Goal: Information Seeking & Learning: Learn about a topic

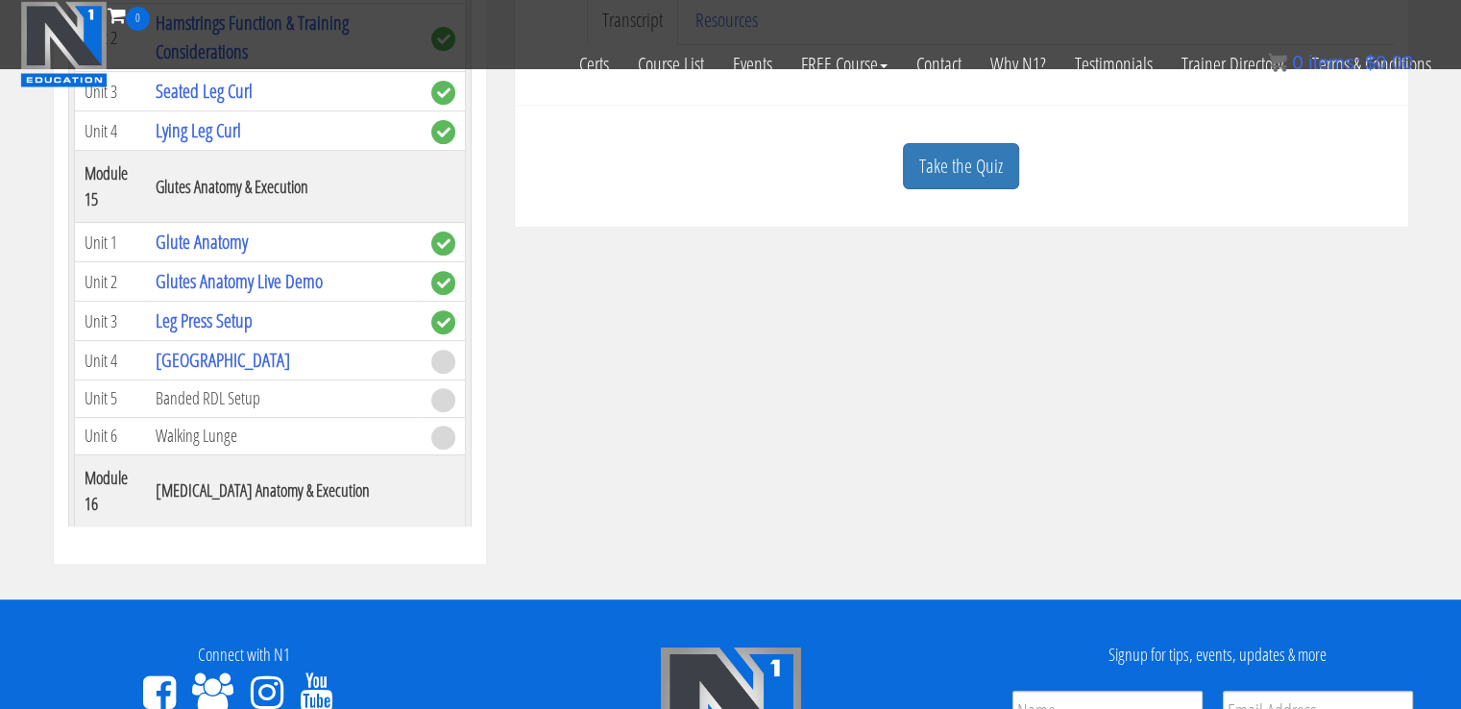
scroll to position [4799, 0]
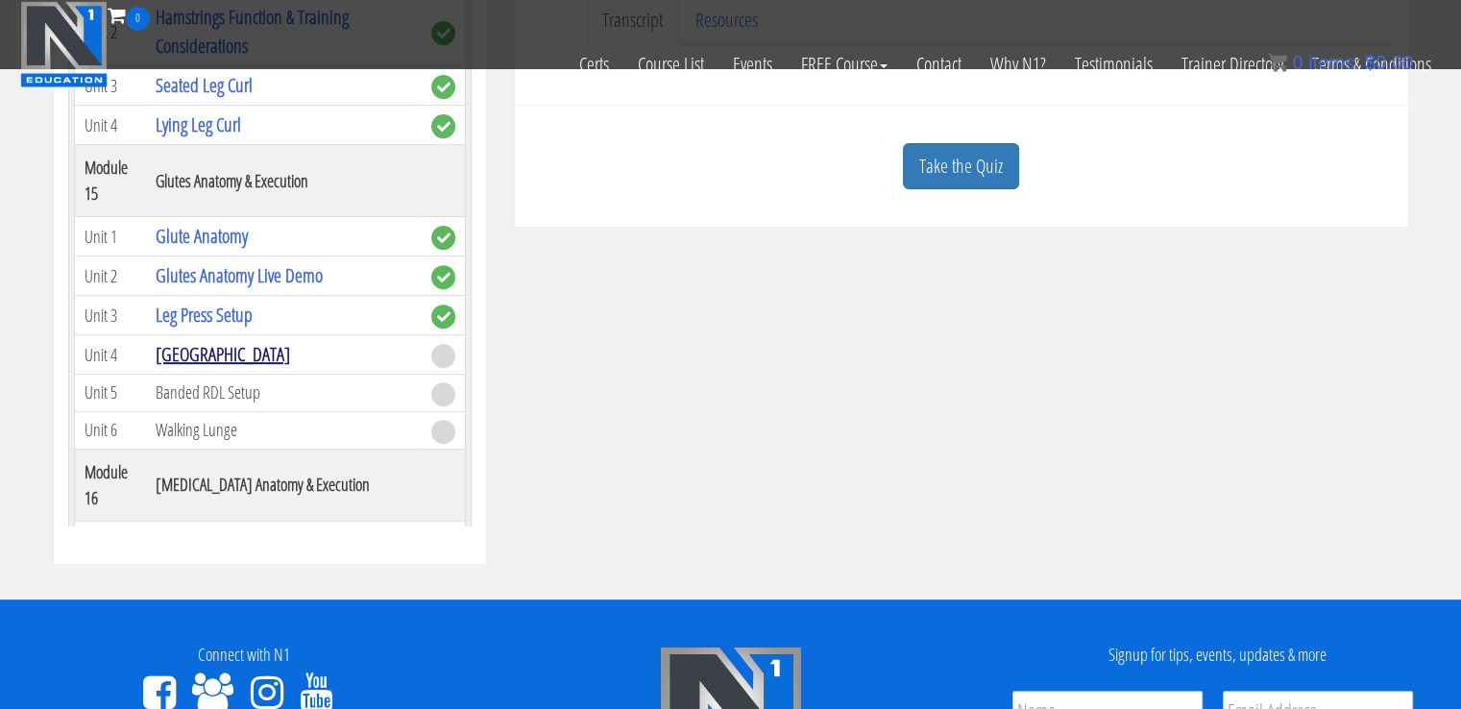
click at [188, 341] on link "[GEOGRAPHIC_DATA]" at bounding box center [223, 354] width 134 height 26
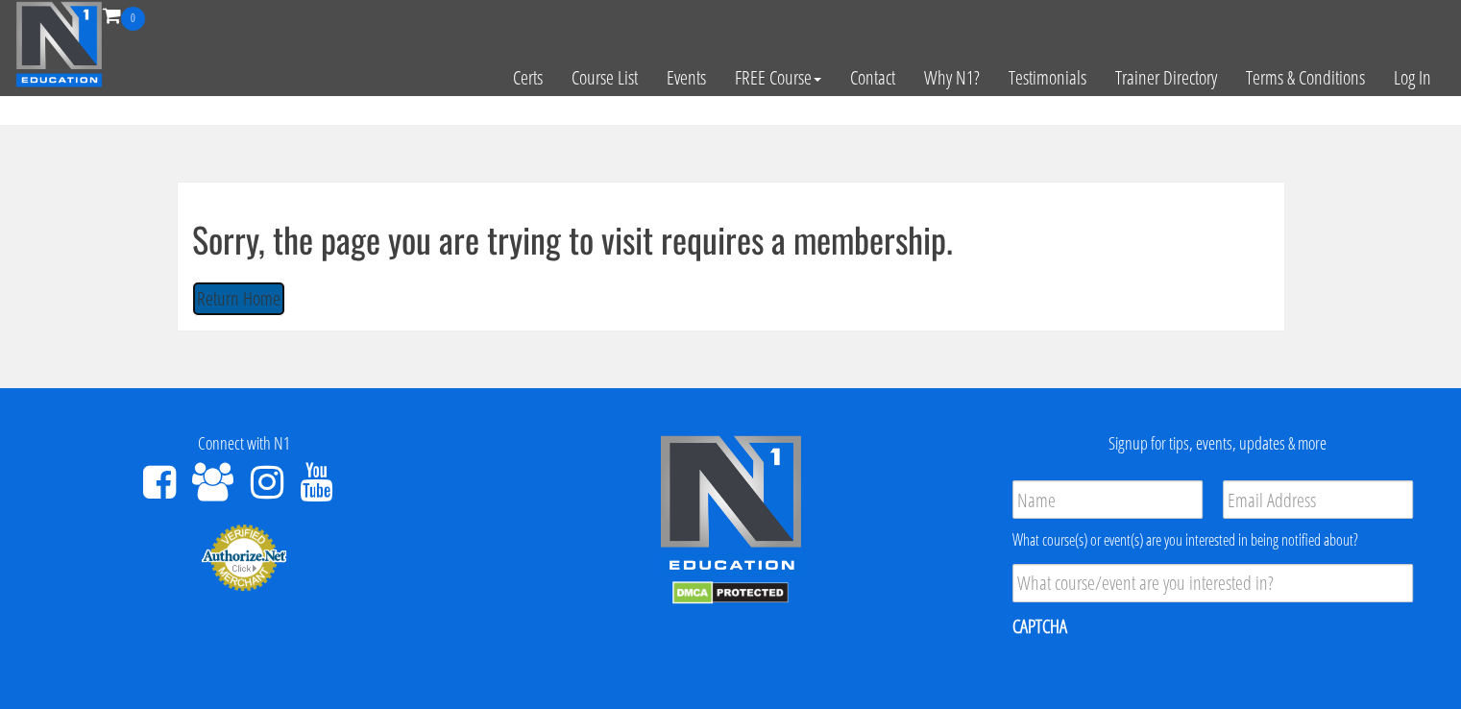
click at [252, 311] on button "Return Home" at bounding box center [238, 299] width 93 height 36
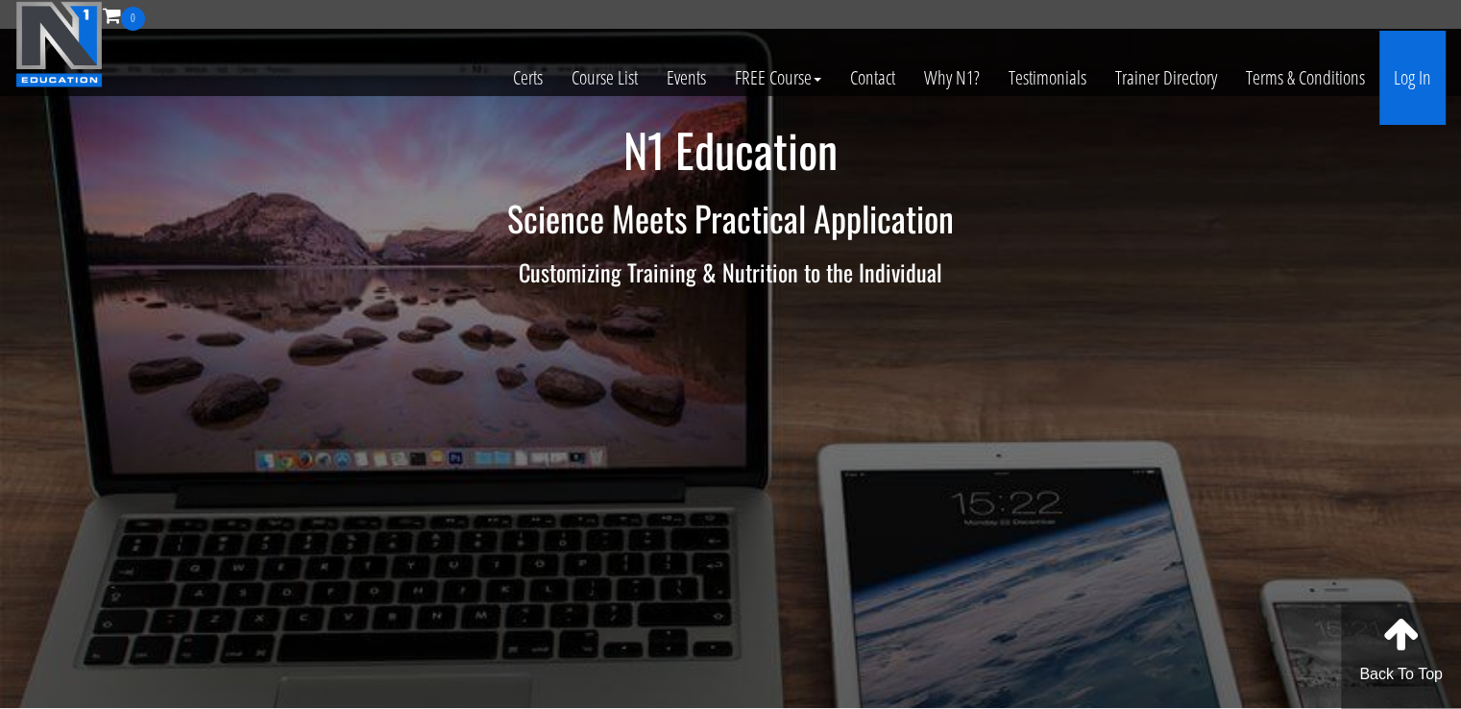
click at [1408, 65] on link "Log In" at bounding box center [1412, 78] width 66 height 94
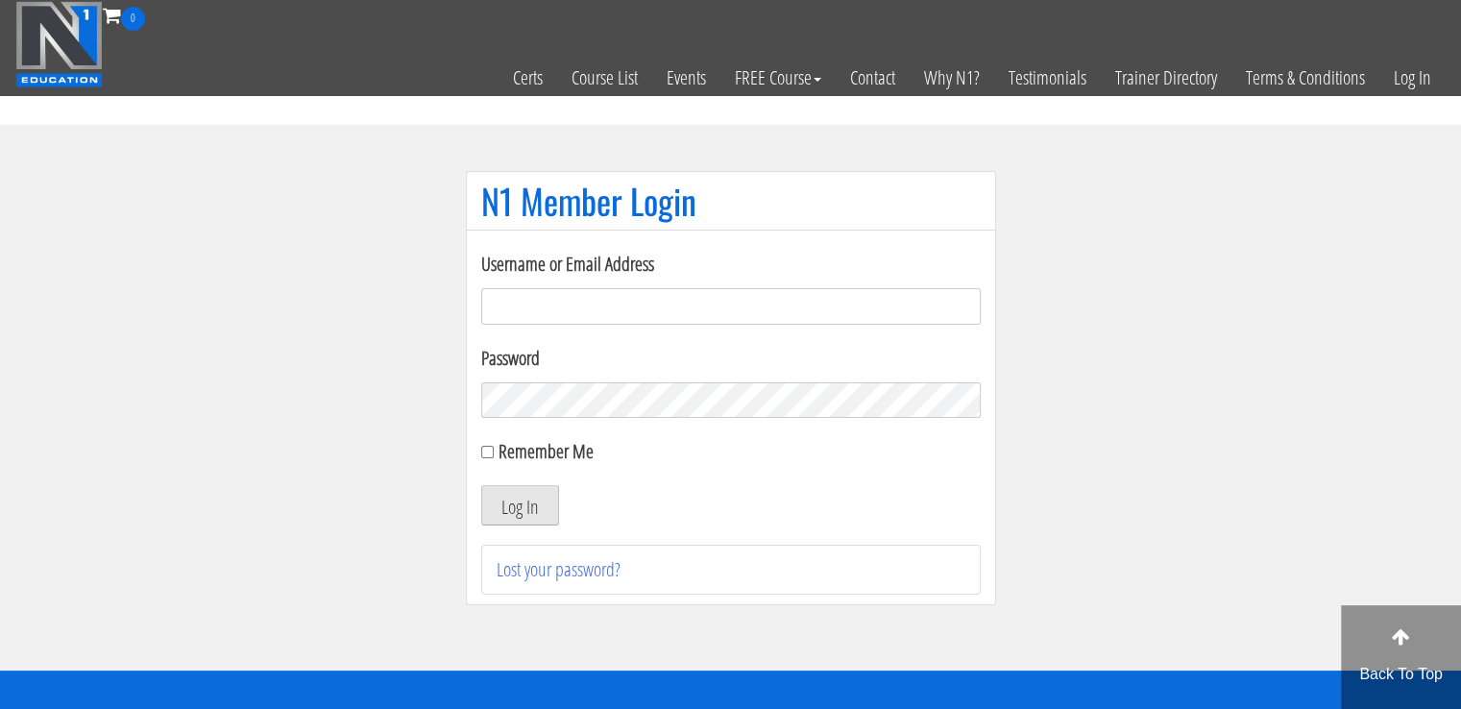
type input "[EMAIL_ADDRESS][DOMAIN_NAME]"
click at [528, 500] on button "Log In" at bounding box center [520, 505] width 78 height 40
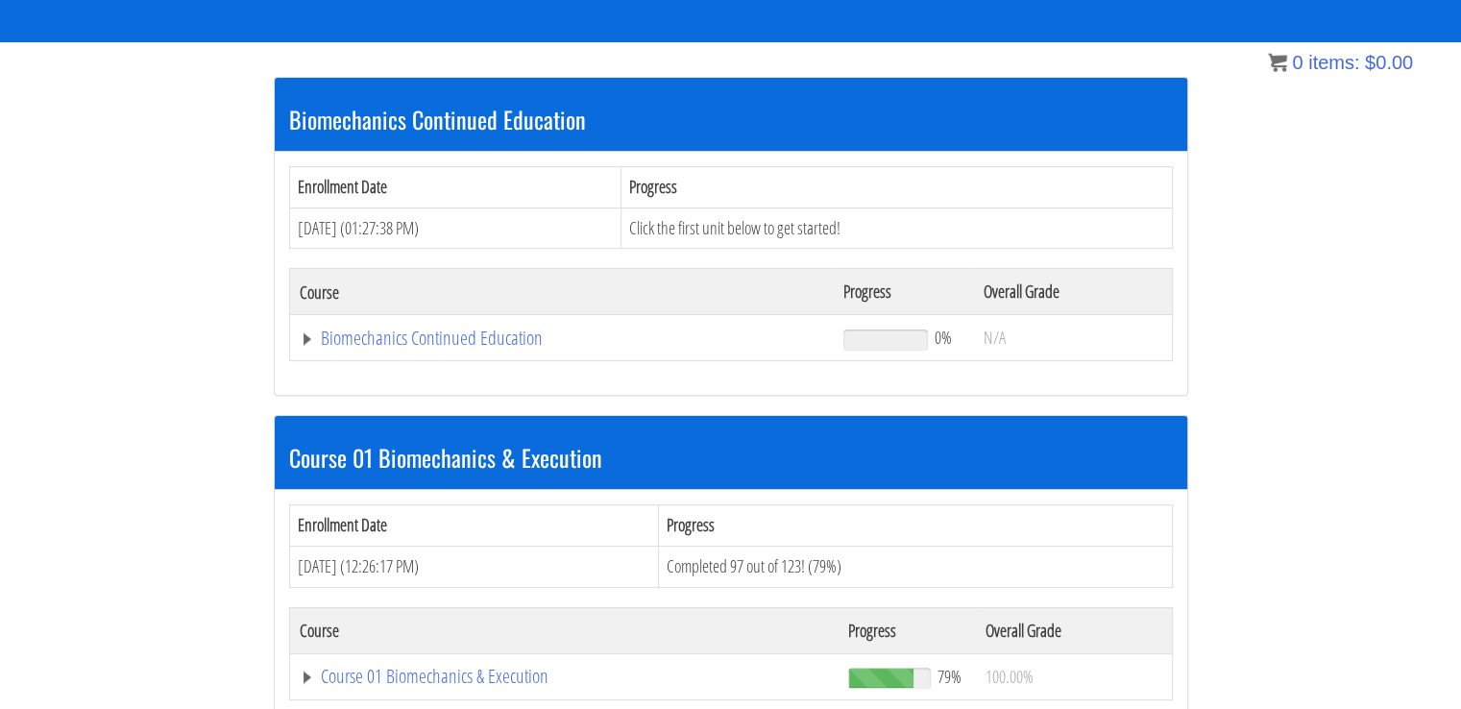
scroll to position [348, 0]
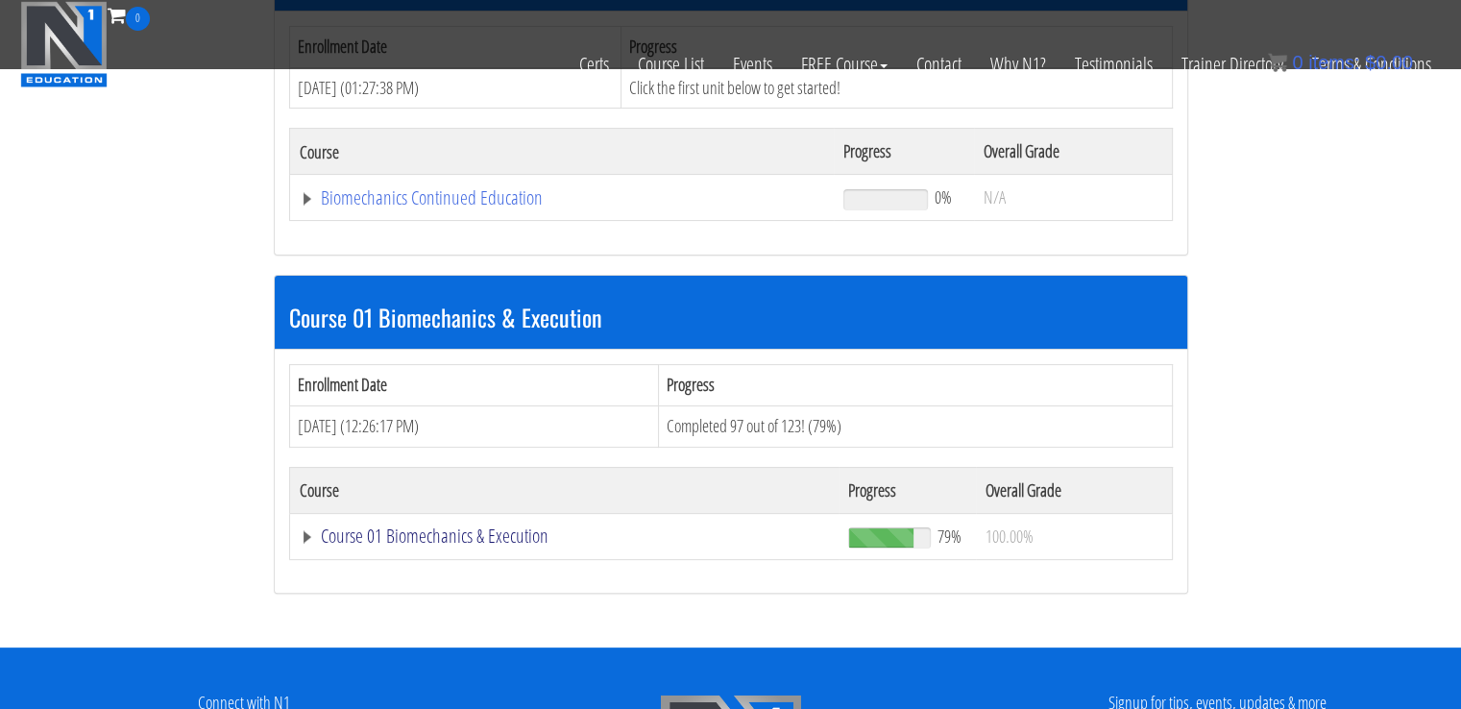
click at [448, 531] on link "Course 01 Biomechanics & Execution" at bounding box center [565, 535] width 530 height 19
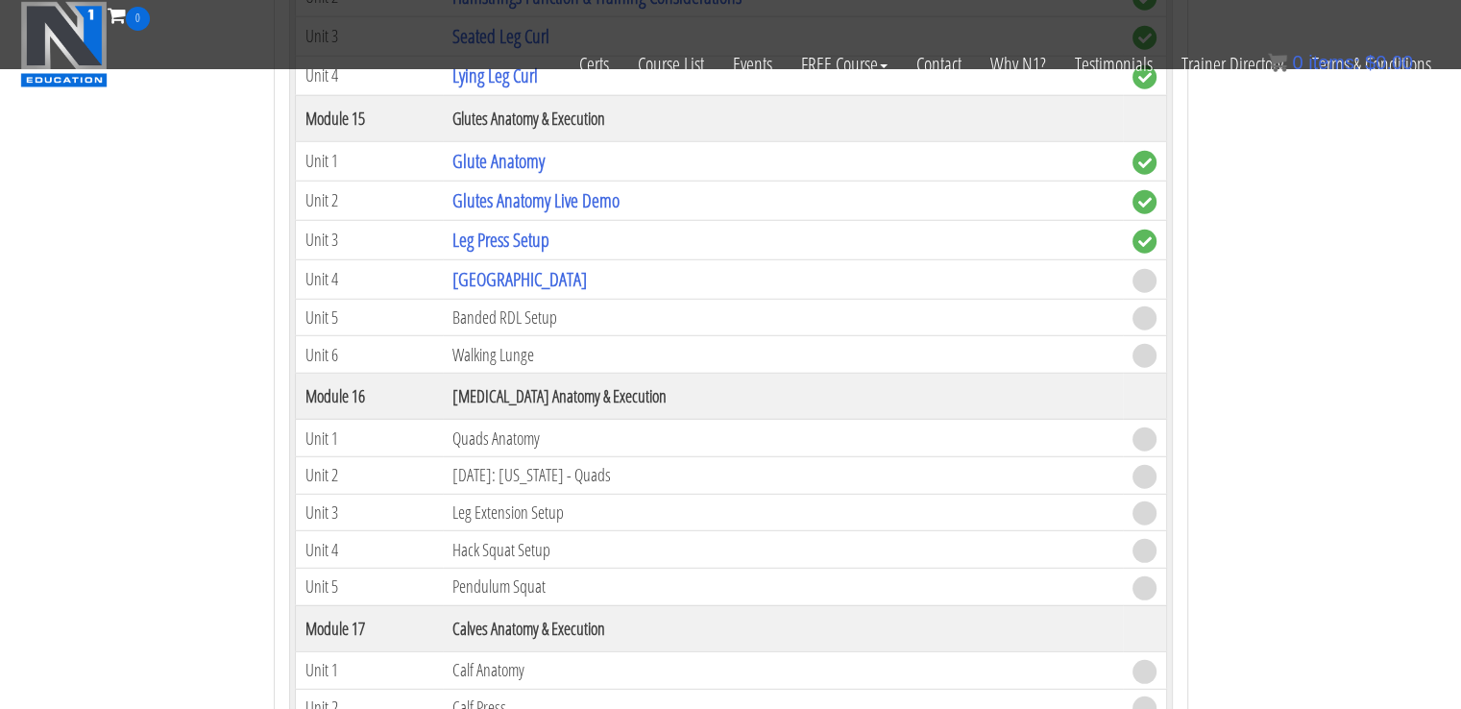
scroll to position [5188, 0]
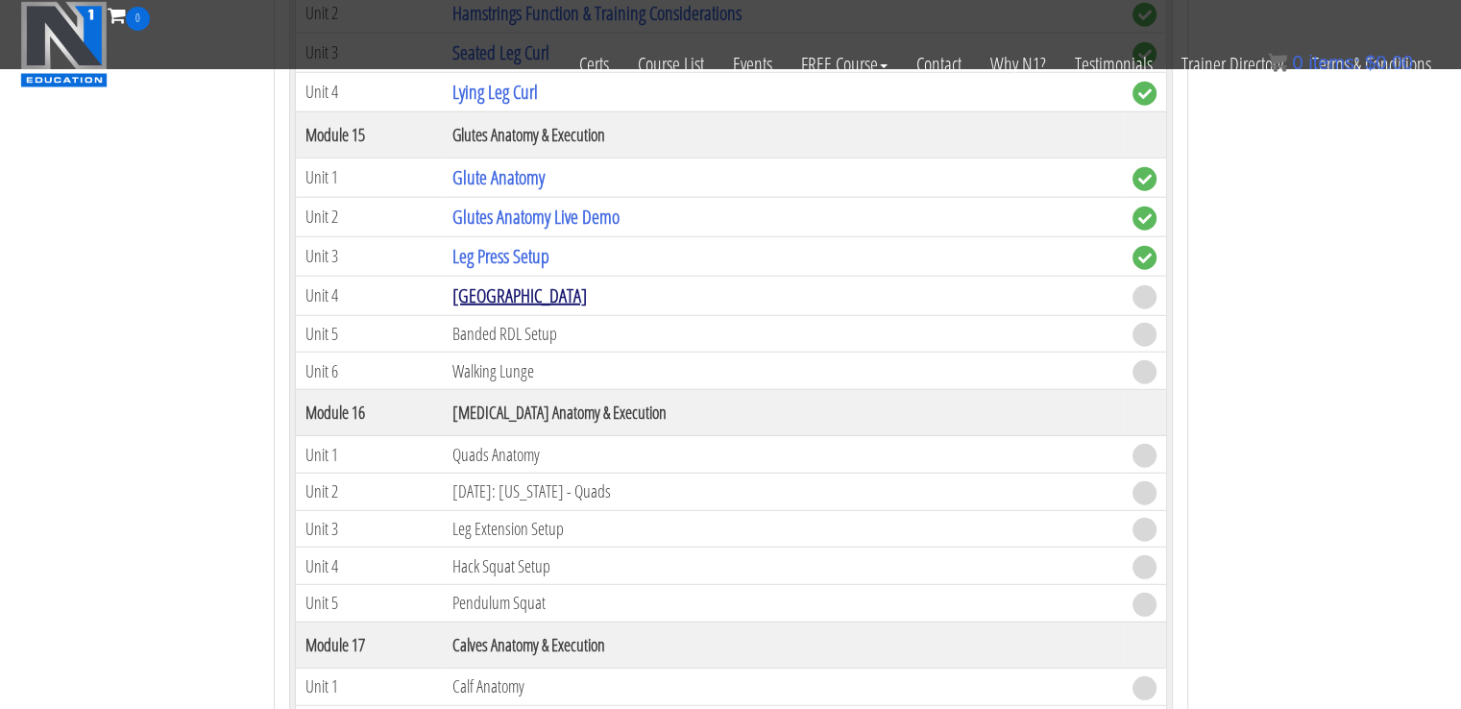
click at [506, 282] on link "[GEOGRAPHIC_DATA]" at bounding box center [519, 295] width 134 height 26
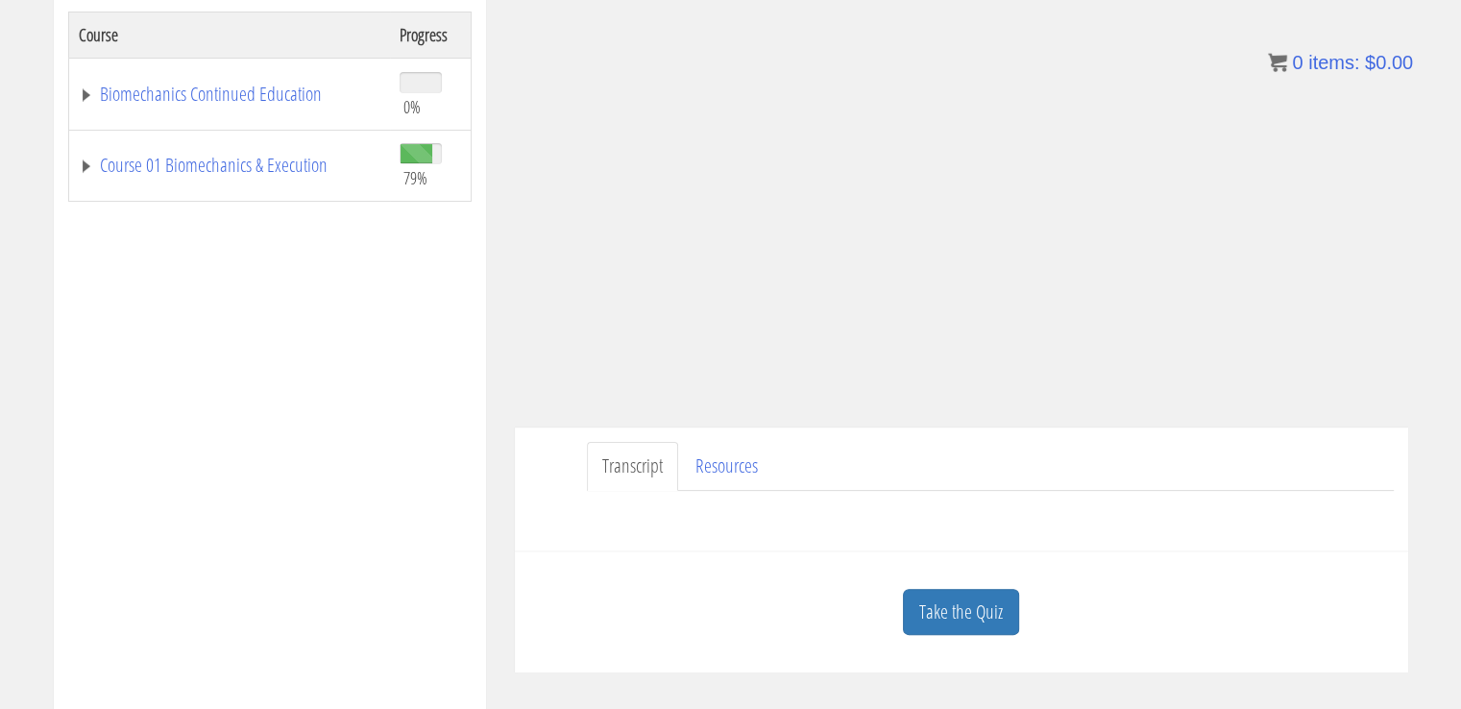
scroll to position [349, 0]
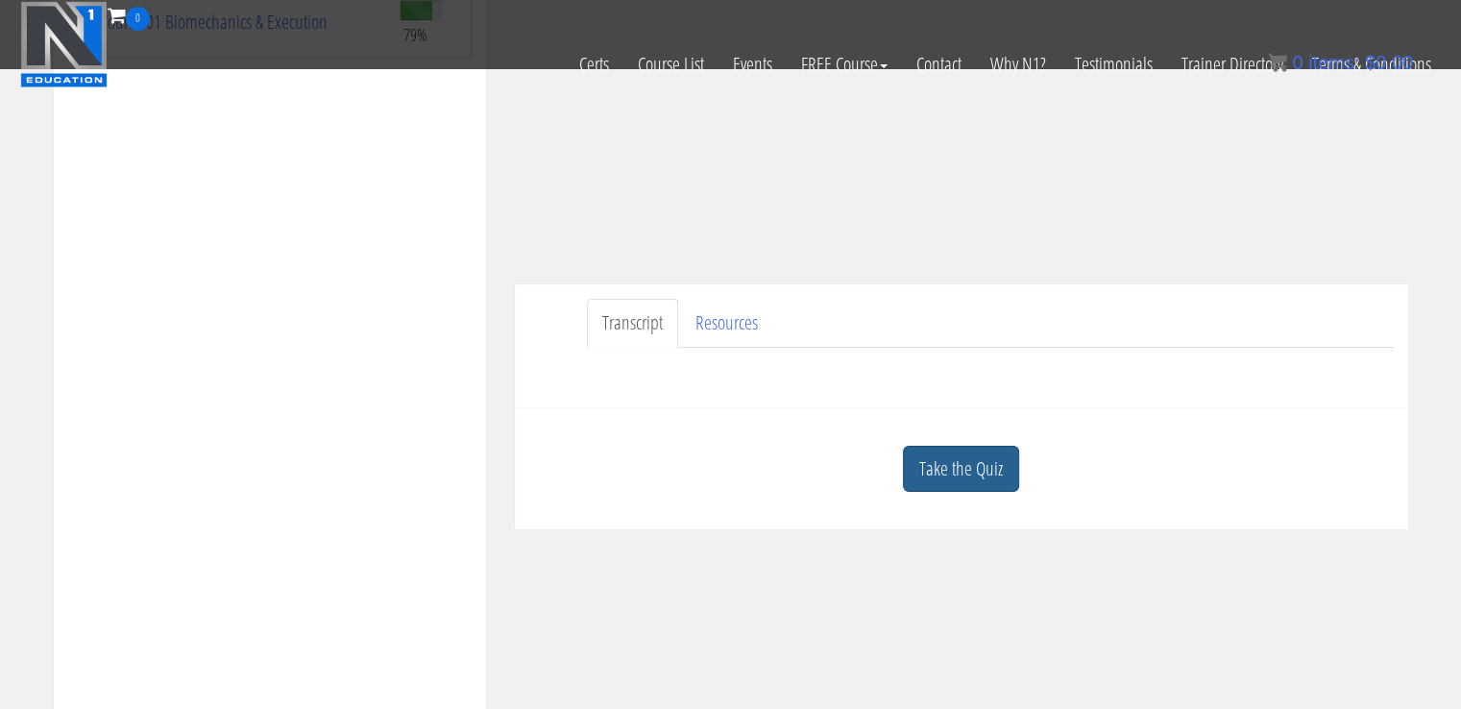
click at [961, 471] on link "Take the Quiz" at bounding box center [961, 469] width 116 height 47
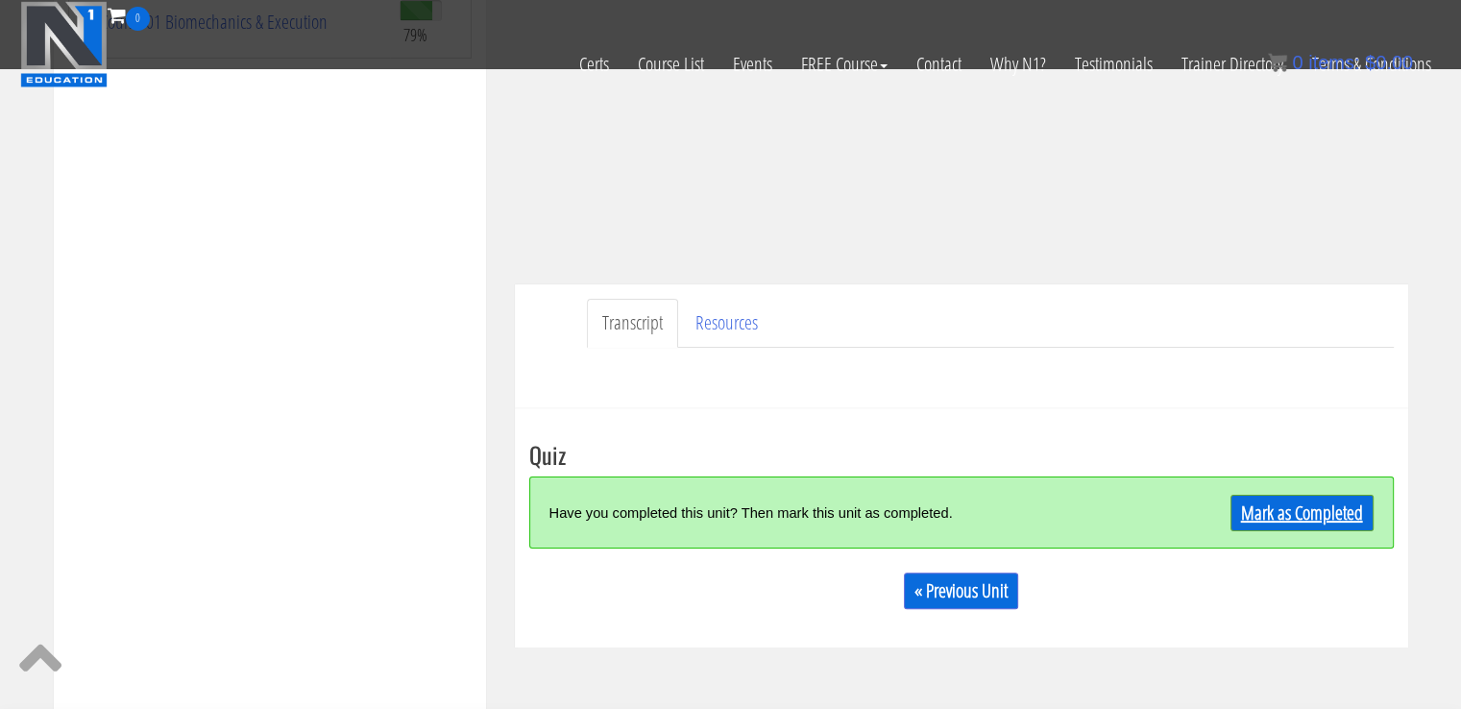
click at [1296, 518] on link "Mark as Completed" at bounding box center [1301, 513] width 143 height 36
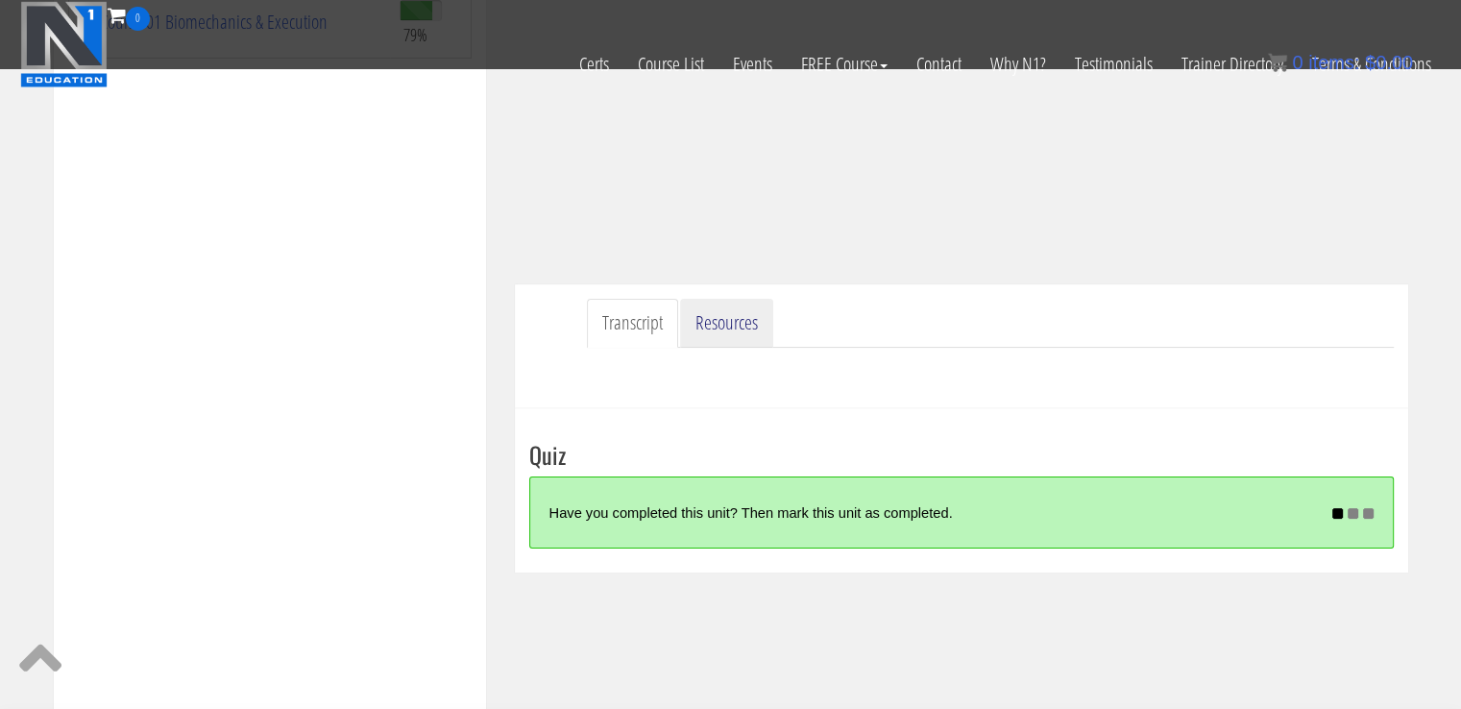
click at [734, 330] on link "Resources" at bounding box center [726, 323] width 93 height 49
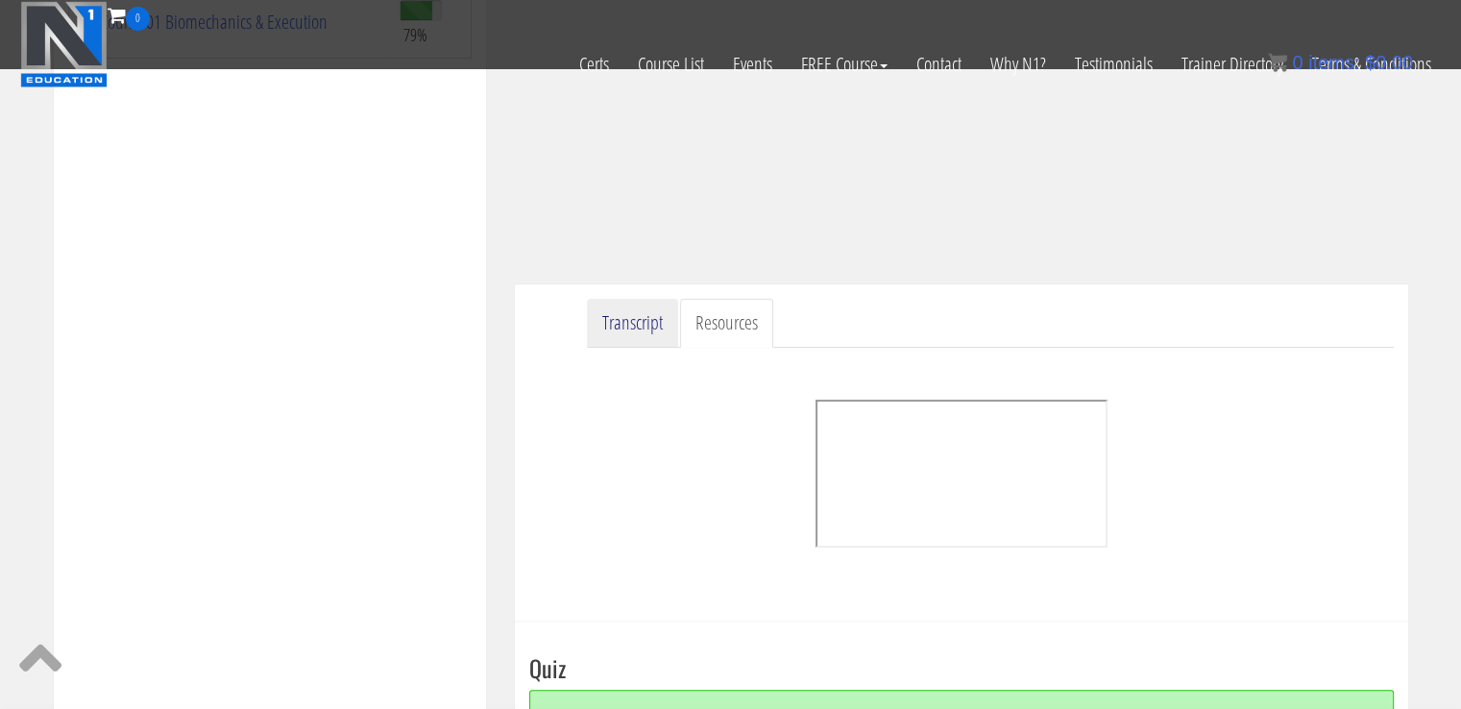
click at [644, 324] on link "Transcript" at bounding box center [632, 323] width 91 height 49
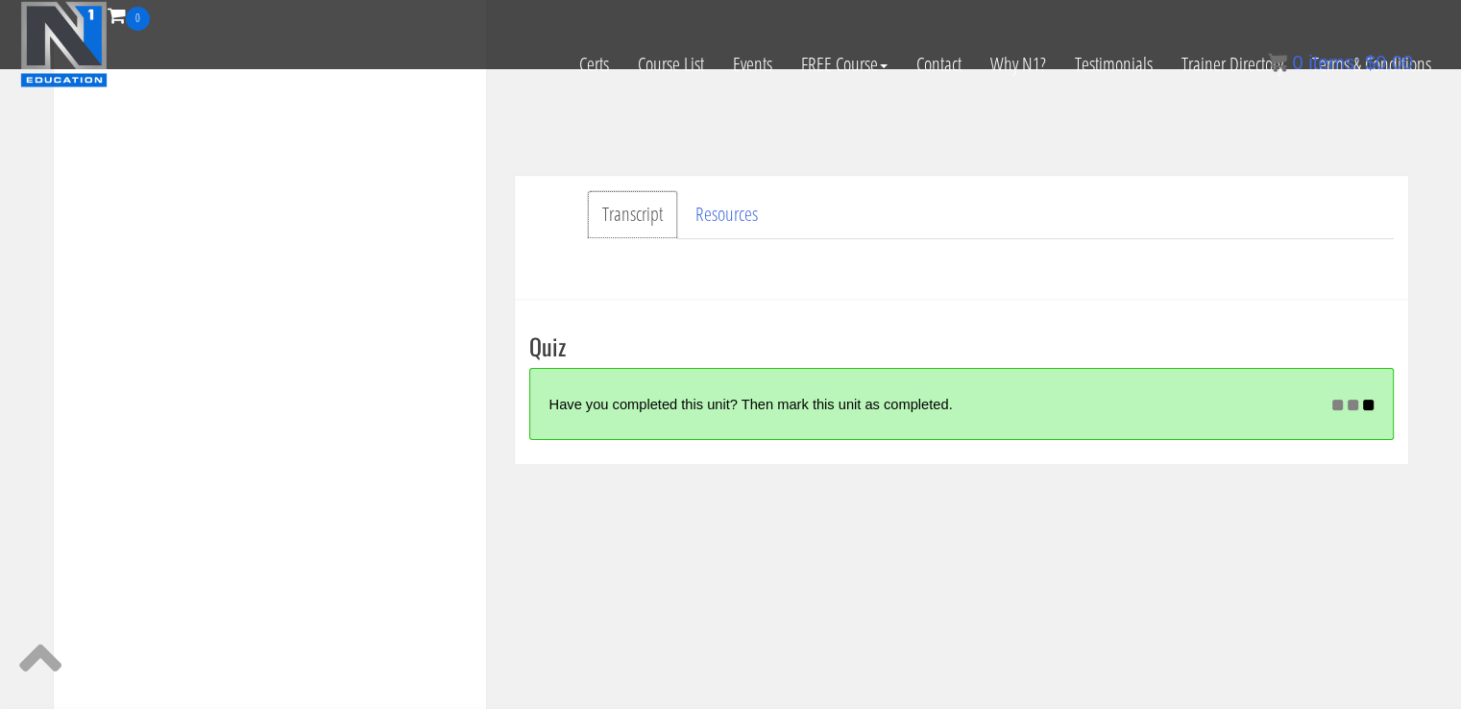
scroll to position [474, 0]
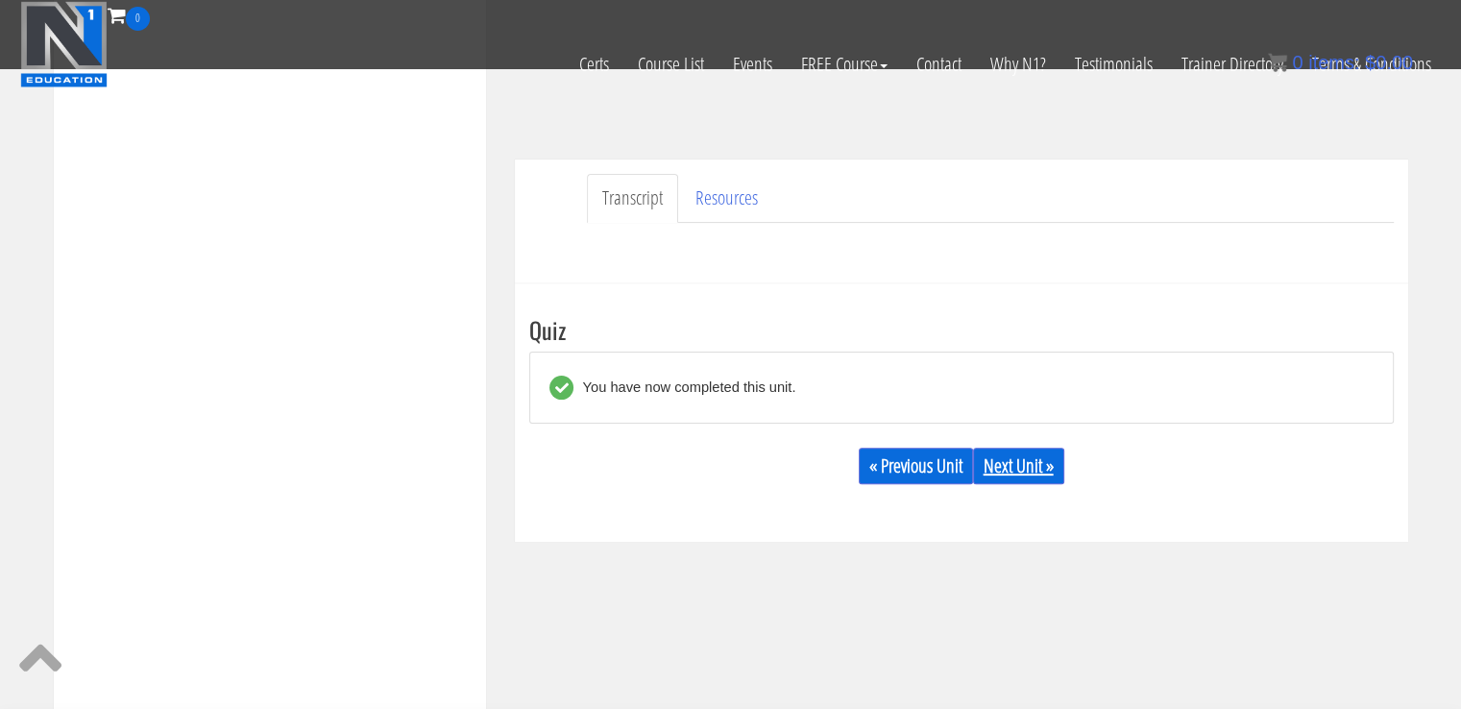
click at [1040, 450] on link "Next Unit »" at bounding box center [1018, 466] width 91 height 36
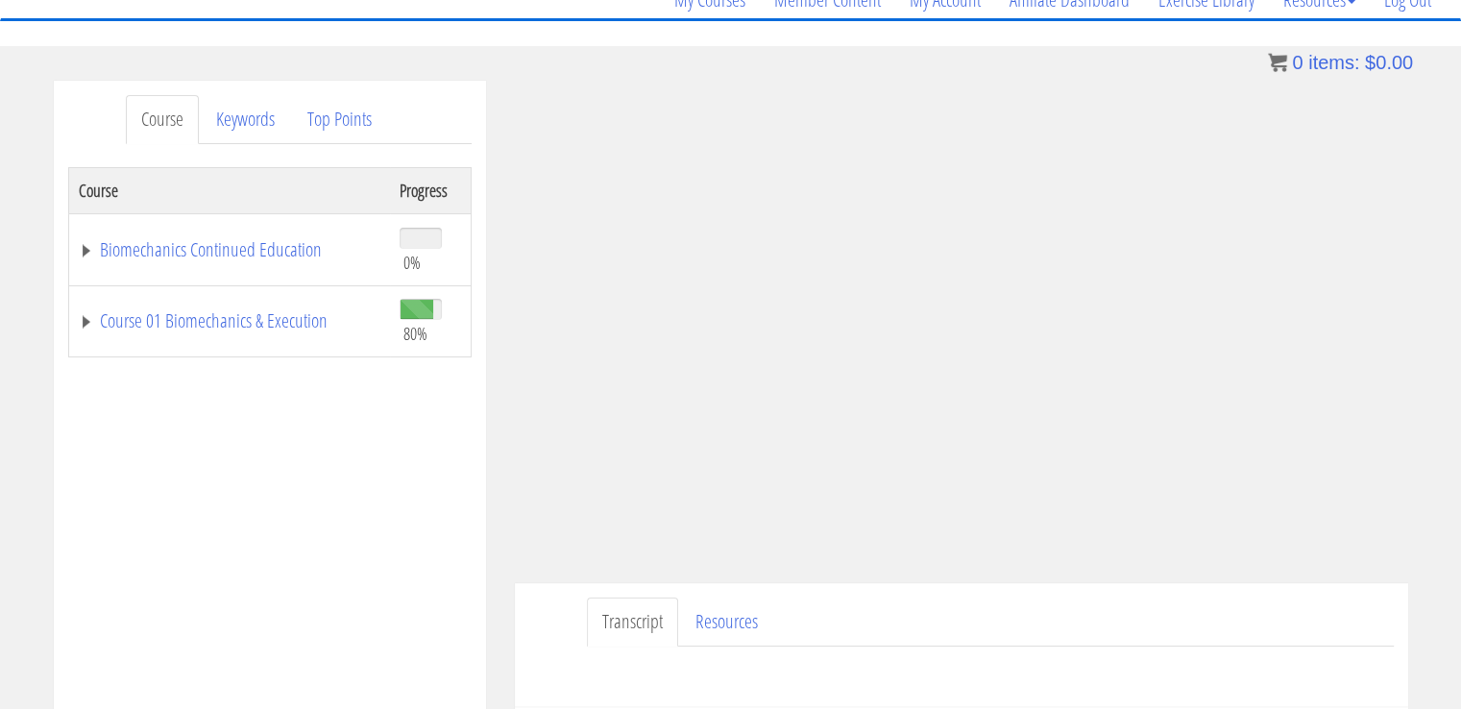
scroll to position [180, 0]
